Goal: Task Accomplishment & Management: Use online tool/utility

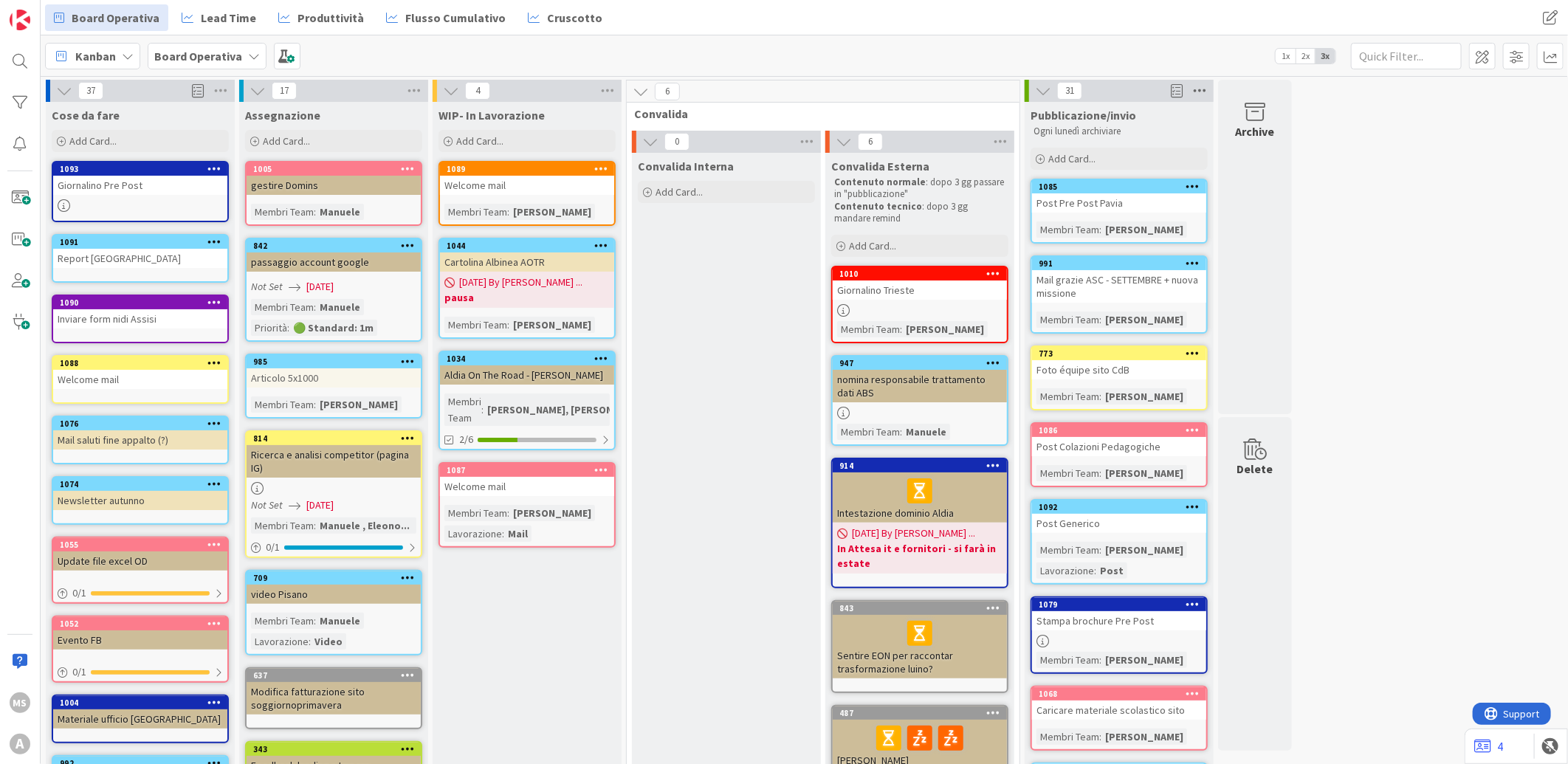
click at [1198, 88] on icon at bounding box center [1200, 91] width 19 height 22
click at [1273, 226] on div "Move All Cards" at bounding box center [1282, 236] width 184 height 22
click at [1310, 209] on span "Pubblicazione/invio" at bounding box center [1262, 208] width 106 height 19
click at [1447, 159] on div "37 Cose da fare Add Card... 1093 Giornalino Pre Post 1091 Report Lodi 1090 Invi…" at bounding box center [804, 670] width 1522 height 1180
click at [1204, 91] on icon at bounding box center [1200, 91] width 19 height 22
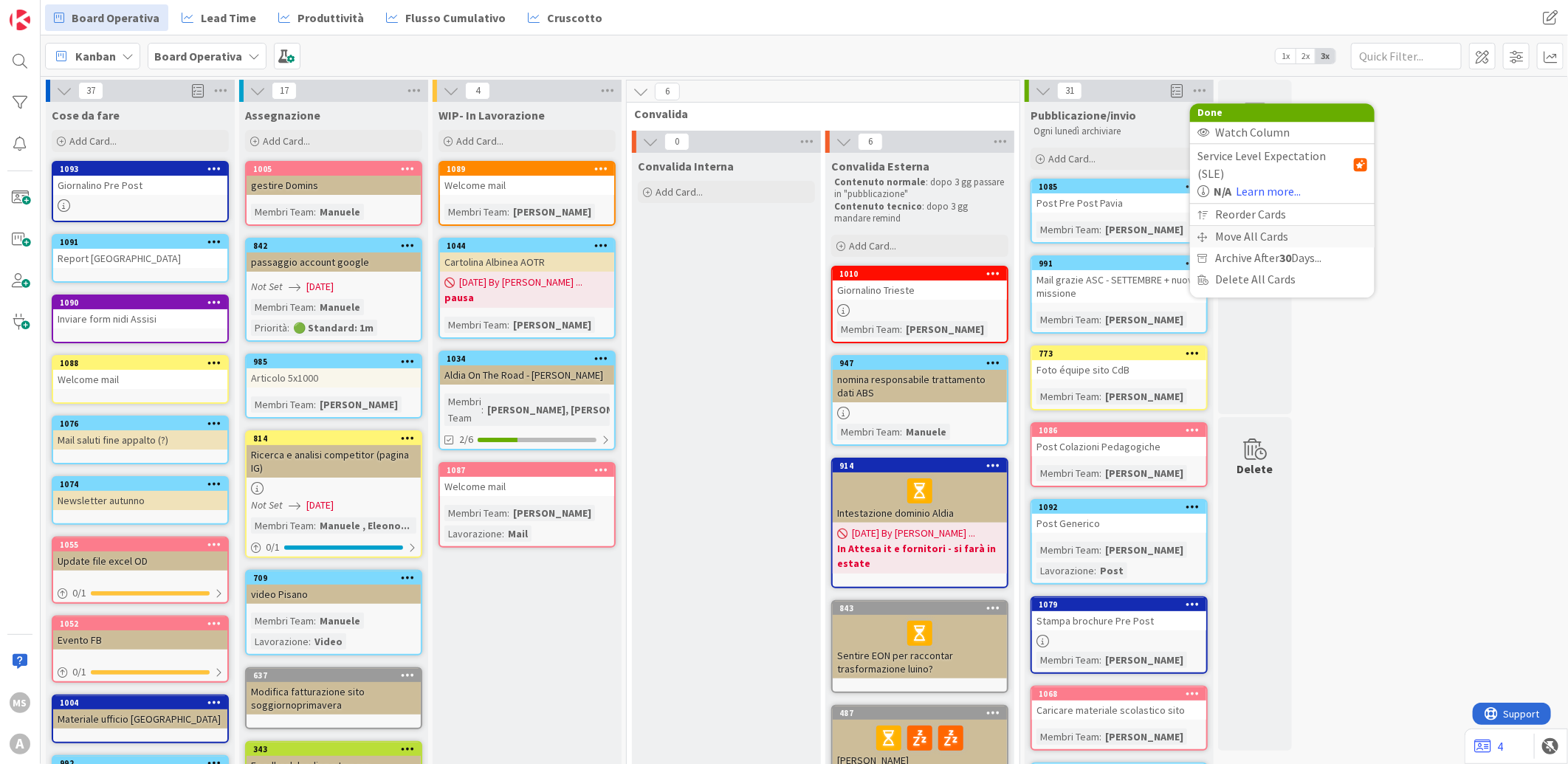
click at [1301, 226] on div "Move All Cards" at bounding box center [1282, 236] width 184 height 22
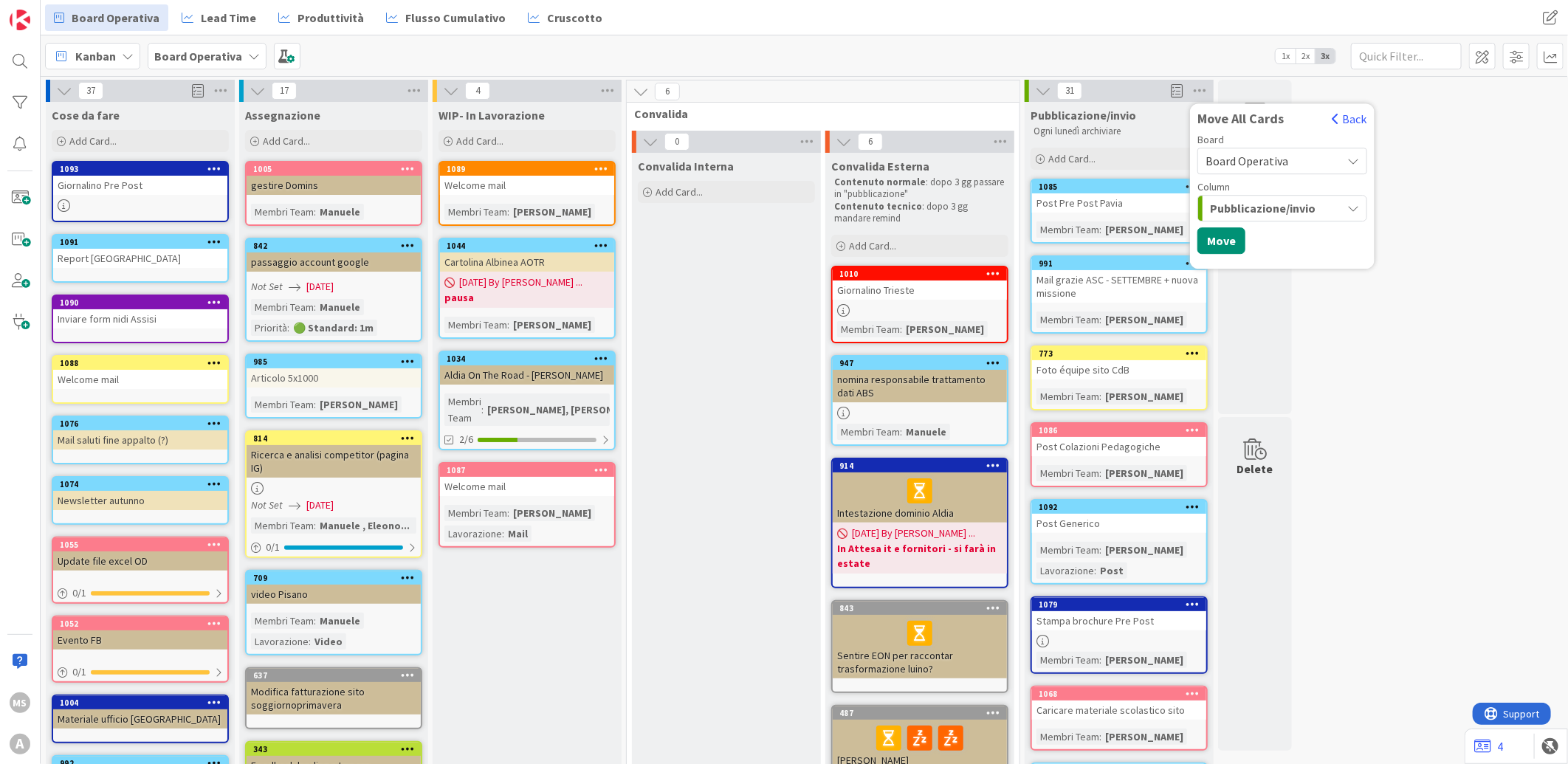
click at [1330, 207] on div "Pubblicazione/invio" at bounding box center [1273, 208] width 135 height 24
click at [1278, 205] on span "Pubblicazione/invio" at bounding box center [1262, 208] width 106 height 19
click at [1276, 168] on span "Board Operativa" at bounding box center [1246, 161] width 82 height 15
click at [1450, 177] on div "37 Cose da fare Add Card... 1093 Giornalino Pre Post 1091 Report Lodi 1090 Invi…" at bounding box center [804, 670] width 1522 height 1180
click at [1091, 99] on div "31" at bounding box center [1119, 91] width 189 height 22
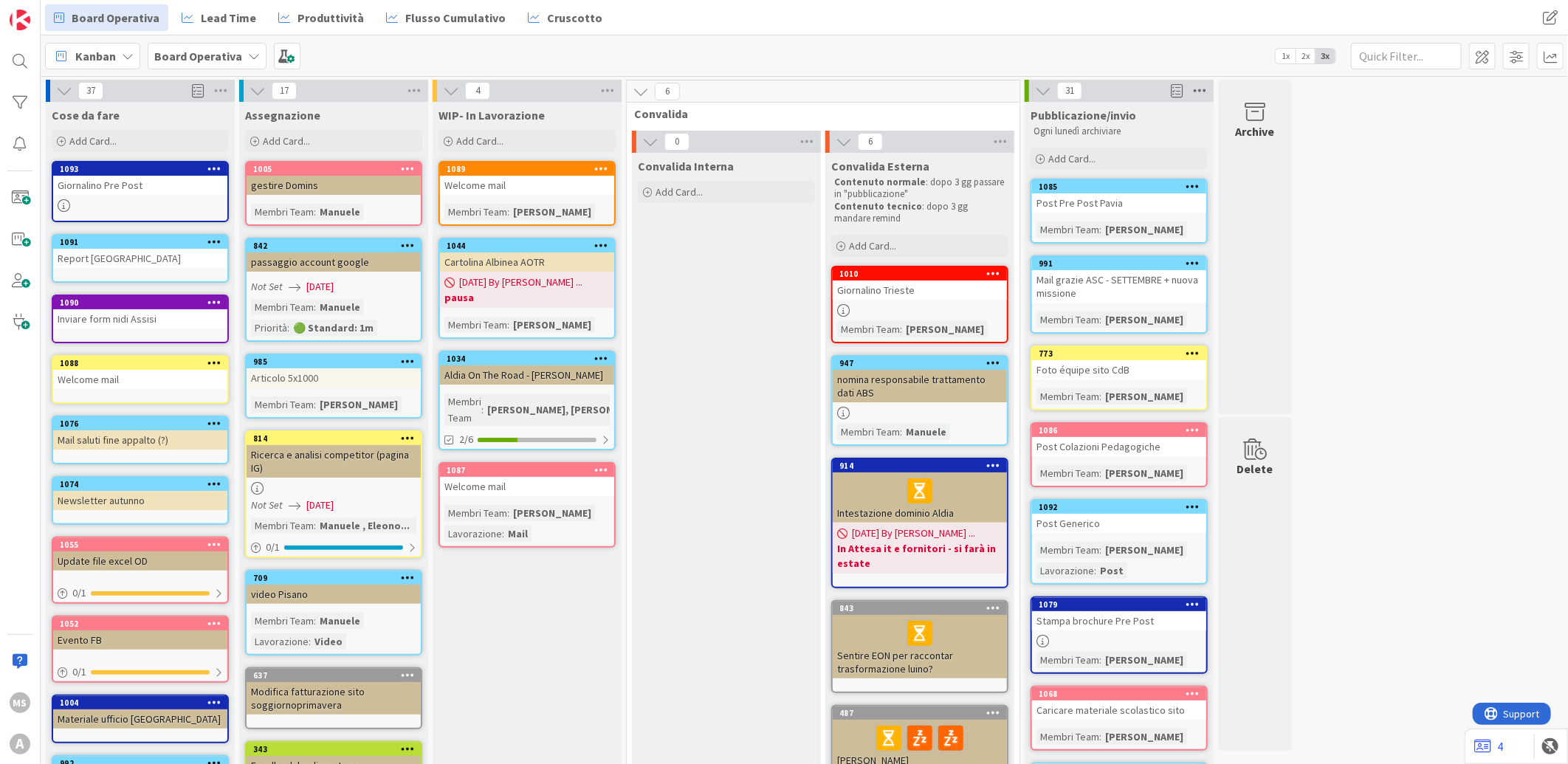
click at [1196, 91] on icon at bounding box center [1200, 91] width 19 height 22
click at [1165, 86] on div "31 Done Watch Column Service Level Expectation (SLE) N/A Learn more... Reorder …" at bounding box center [1119, 91] width 189 height 22
click at [1177, 89] on span at bounding box center [1177, 91] width 12 height 22
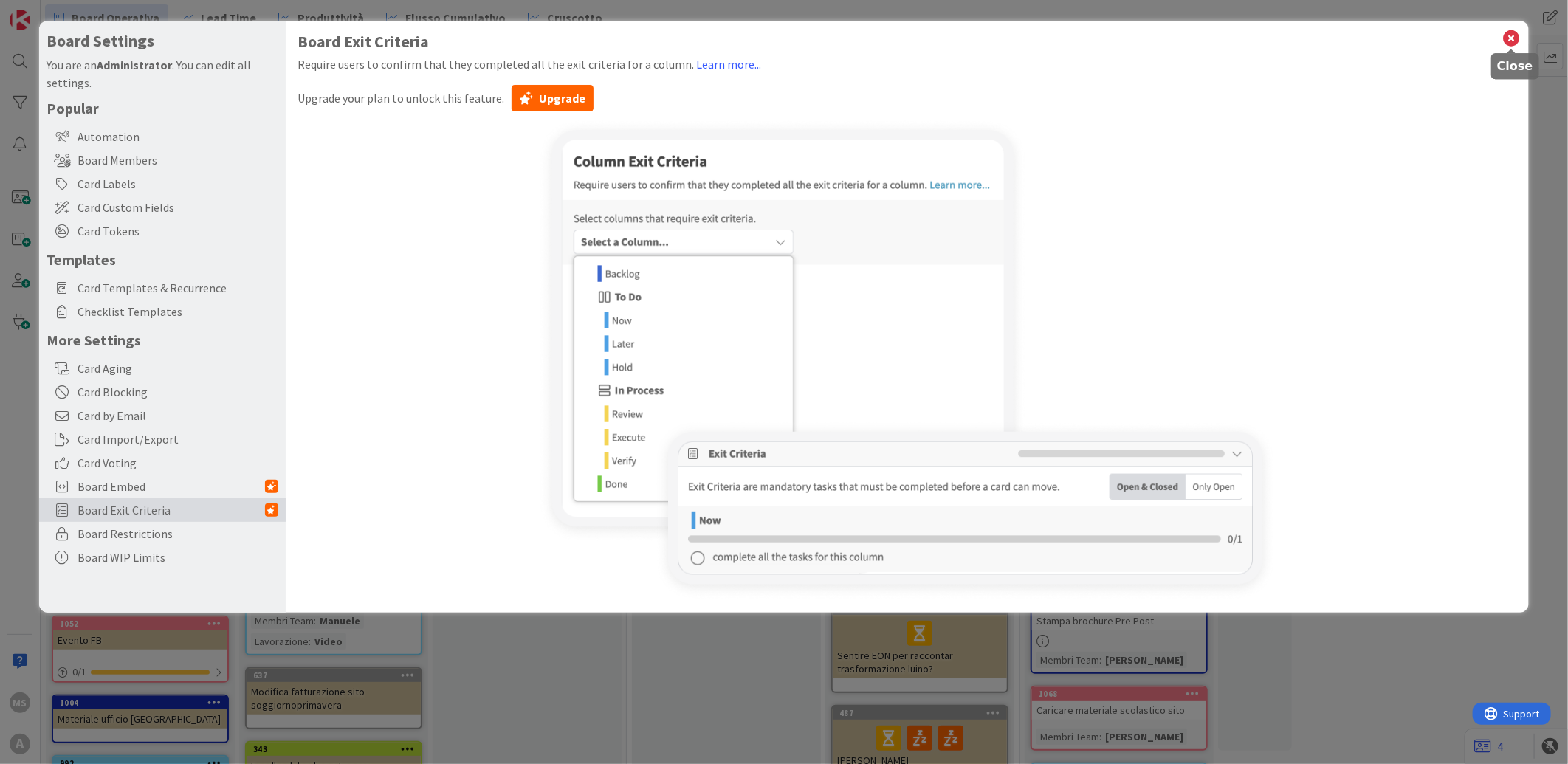
click at [1508, 32] on icon at bounding box center [1512, 38] width 19 height 21
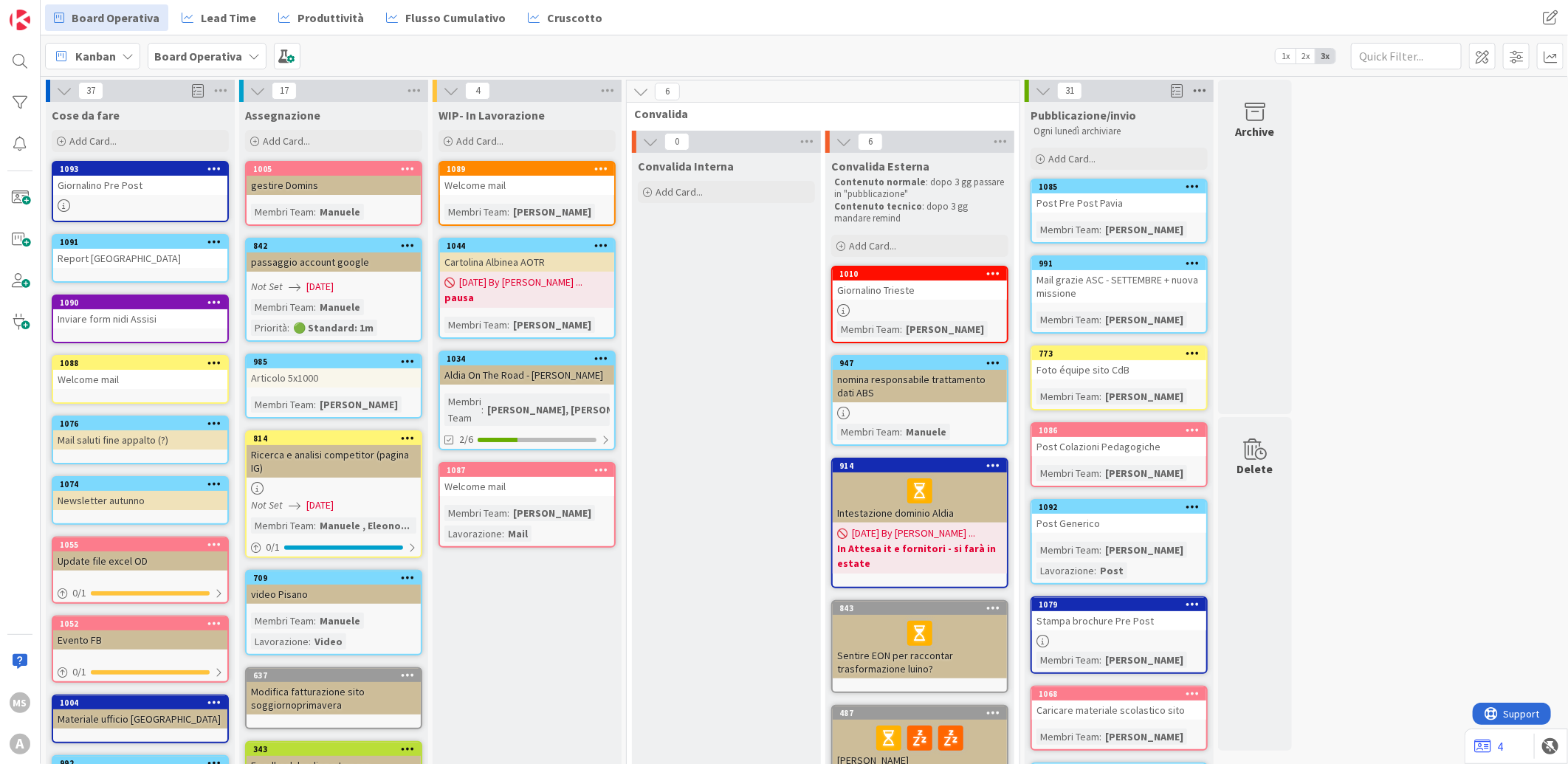
click at [1192, 91] on icon at bounding box center [1200, 91] width 19 height 22
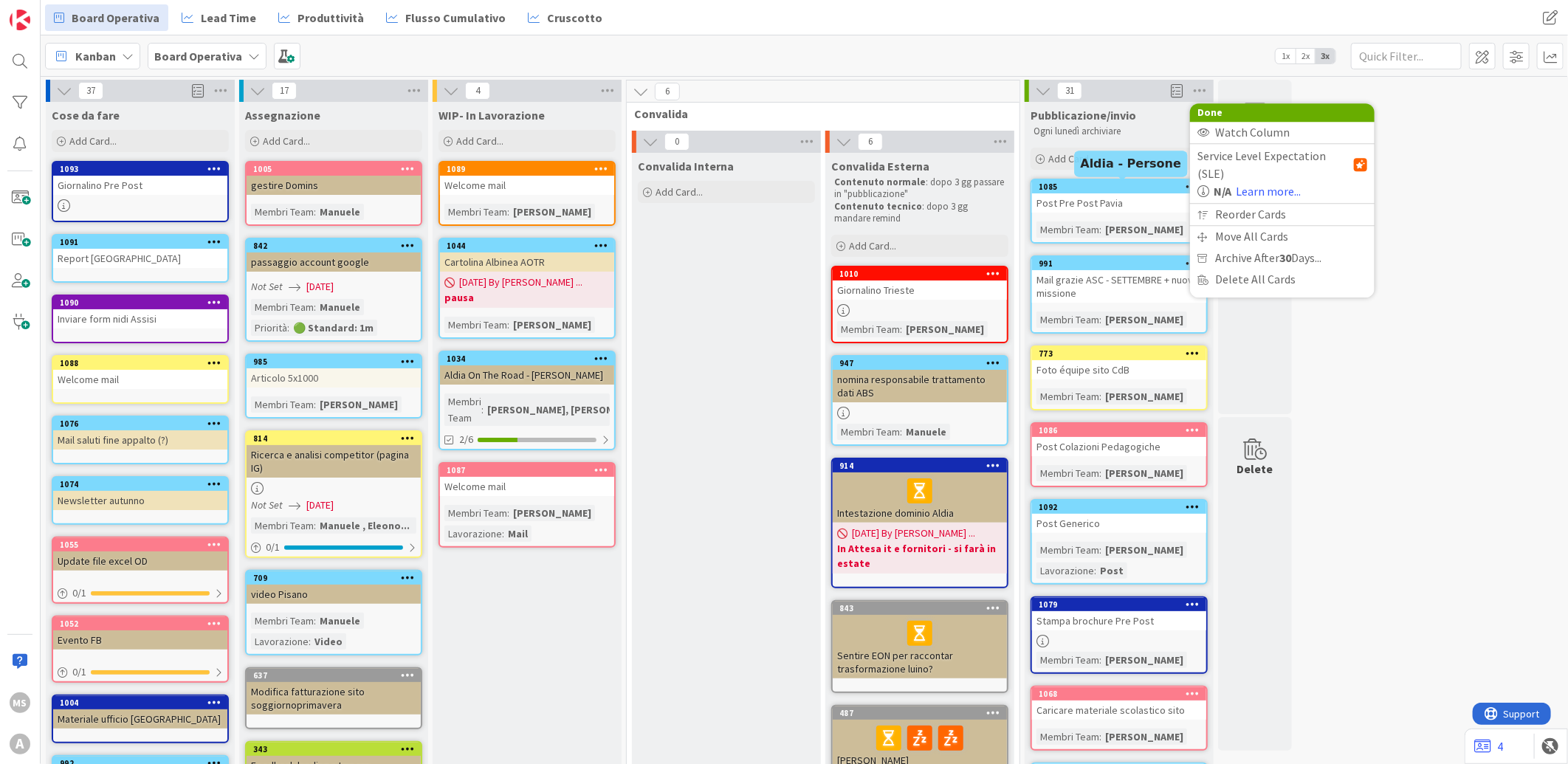
click at [1149, 184] on div "1085" at bounding box center [1123, 187] width 168 height 10
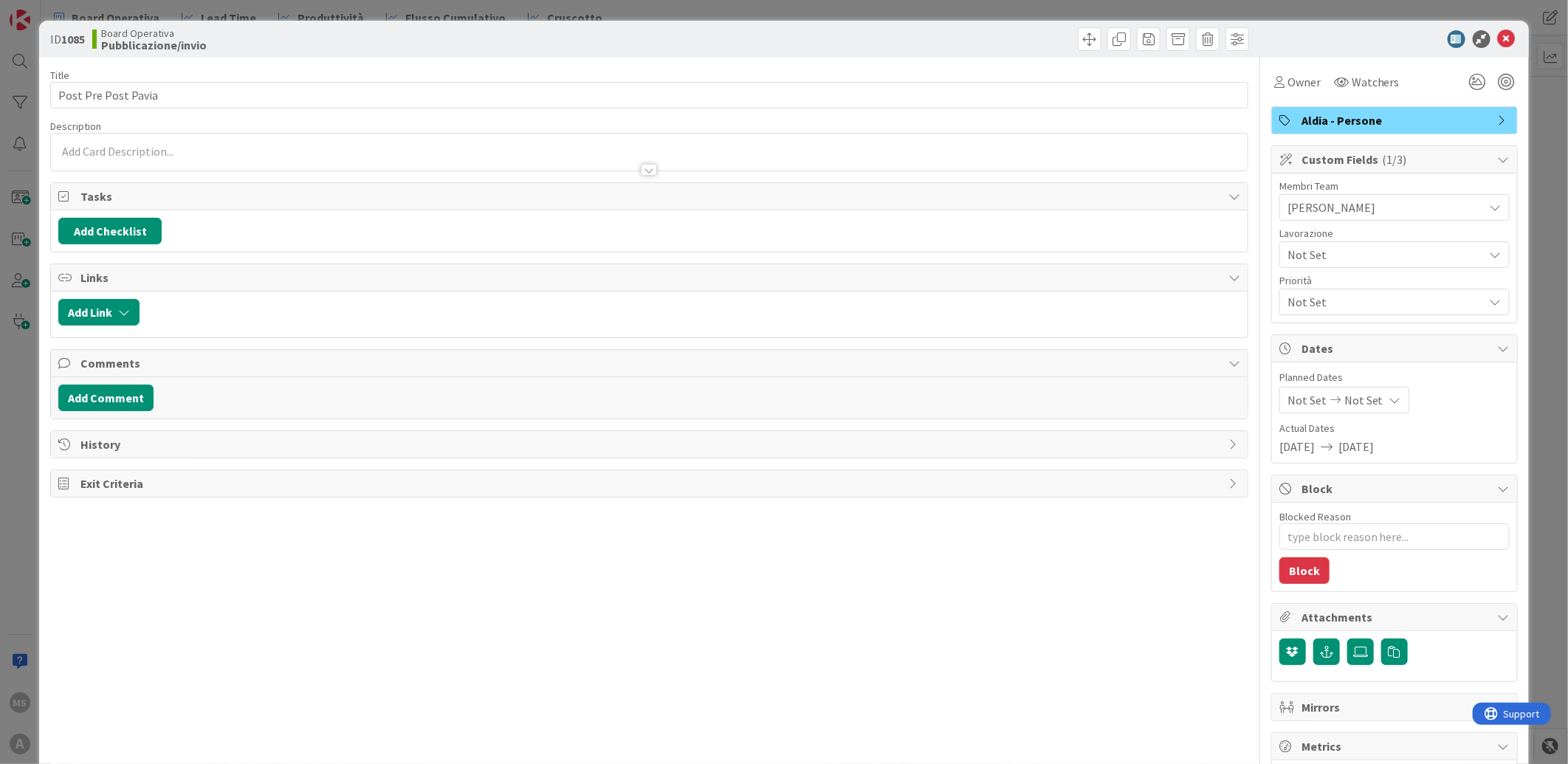
type textarea "x"
click at [1500, 40] on icon at bounding box center [1507, 39] width 18 height 18
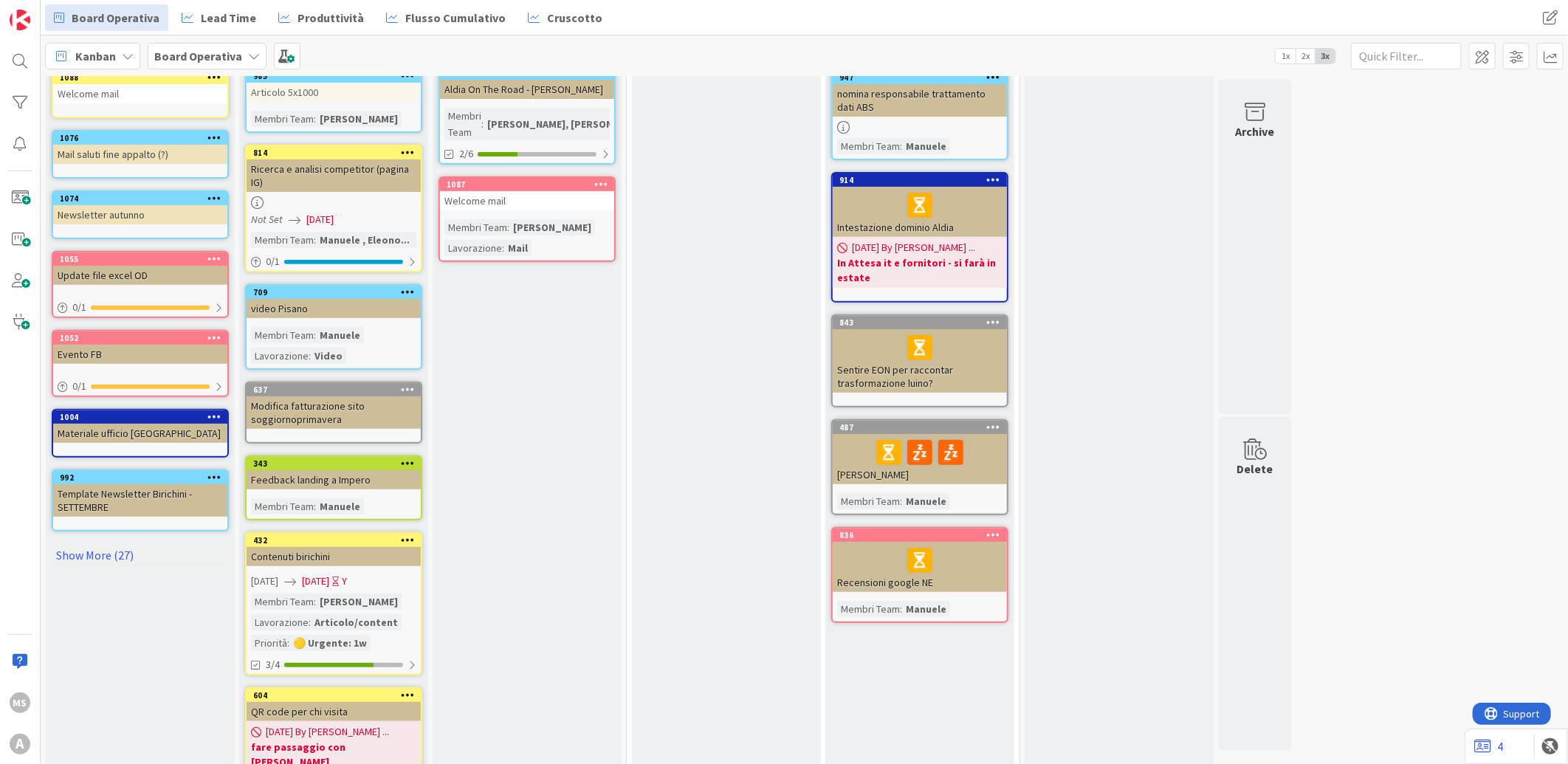
scroll to position [466, 0]
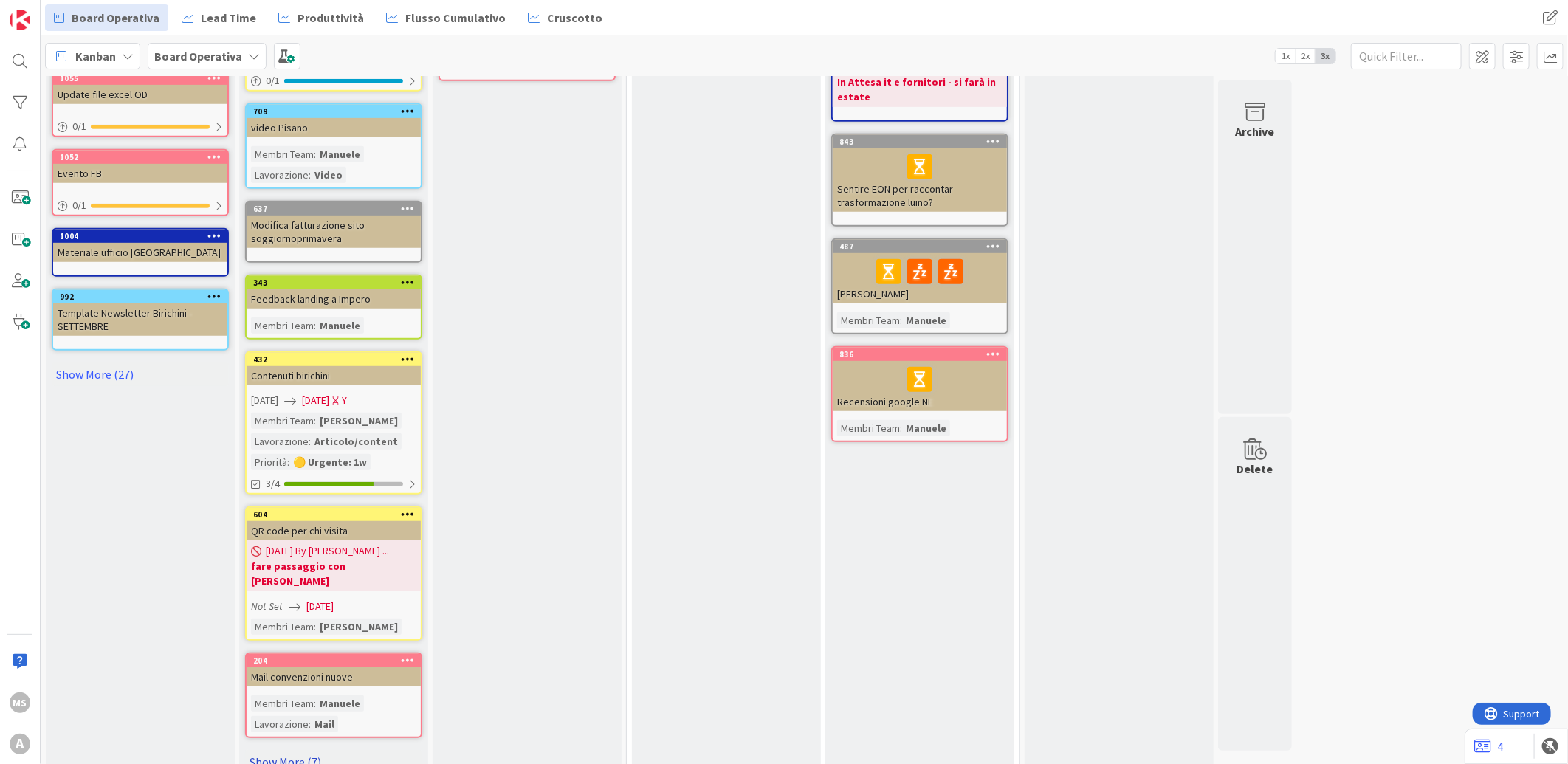
click at [304, 751] on link "Show More (7)" at bounding box center [334, 763] width 177 height 24
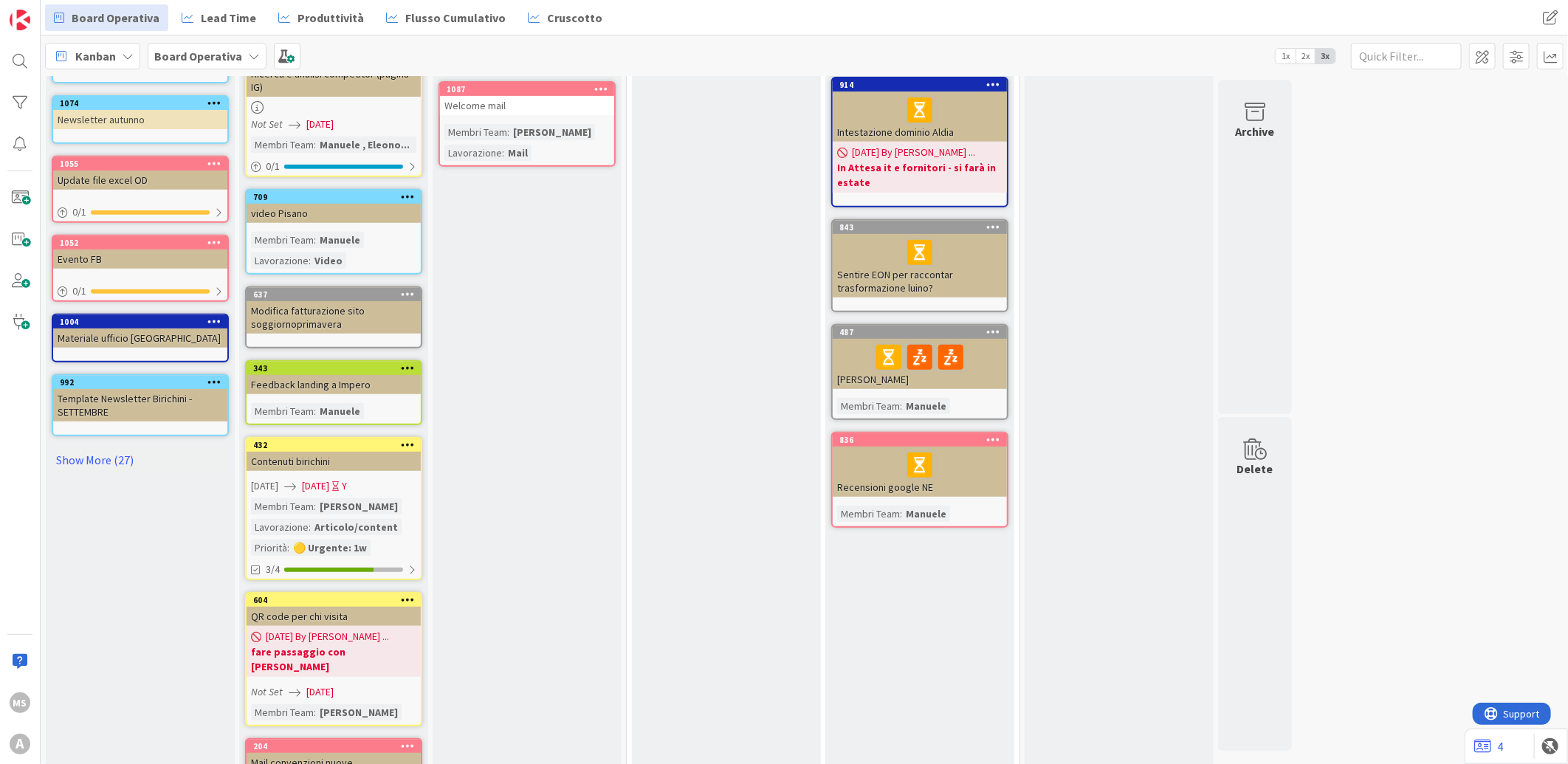
scroll to position [410, 0]
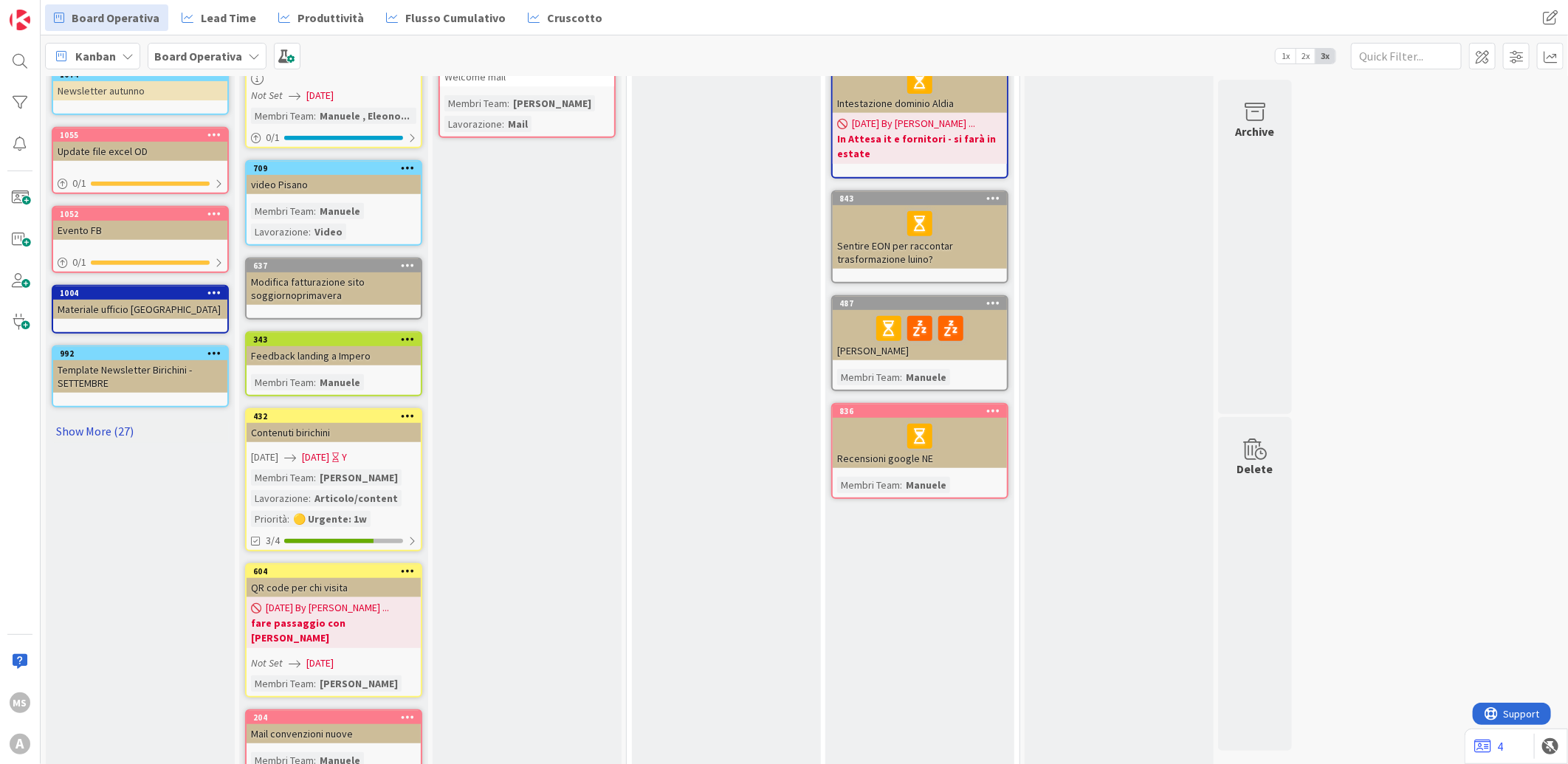
click at [114, 419] on link "Show More (27)" at bounding box center [140, 431] width 177 height 24
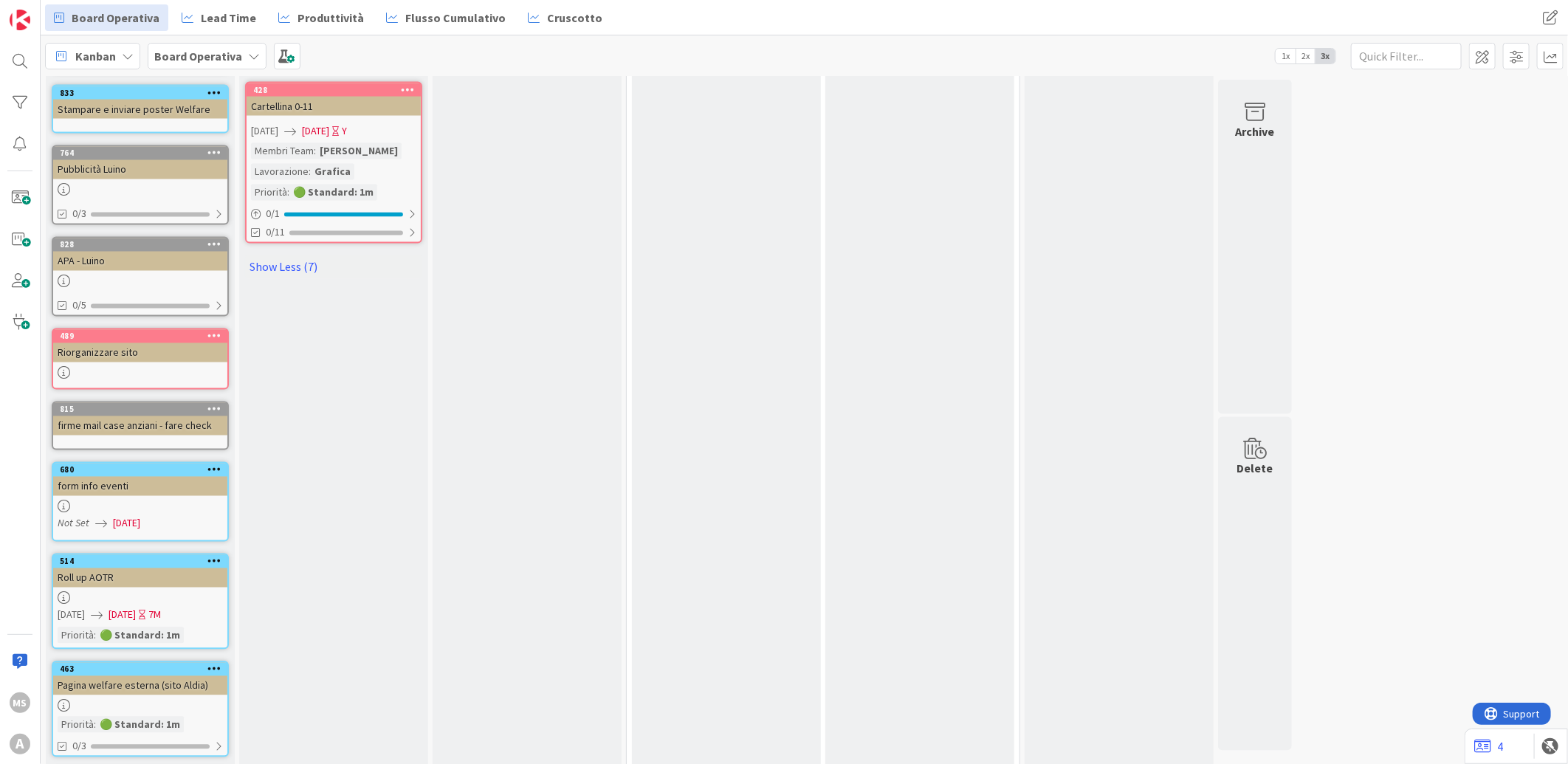
scroll to position [1723, 0]
